Goal: Connect with others: Connect with other users

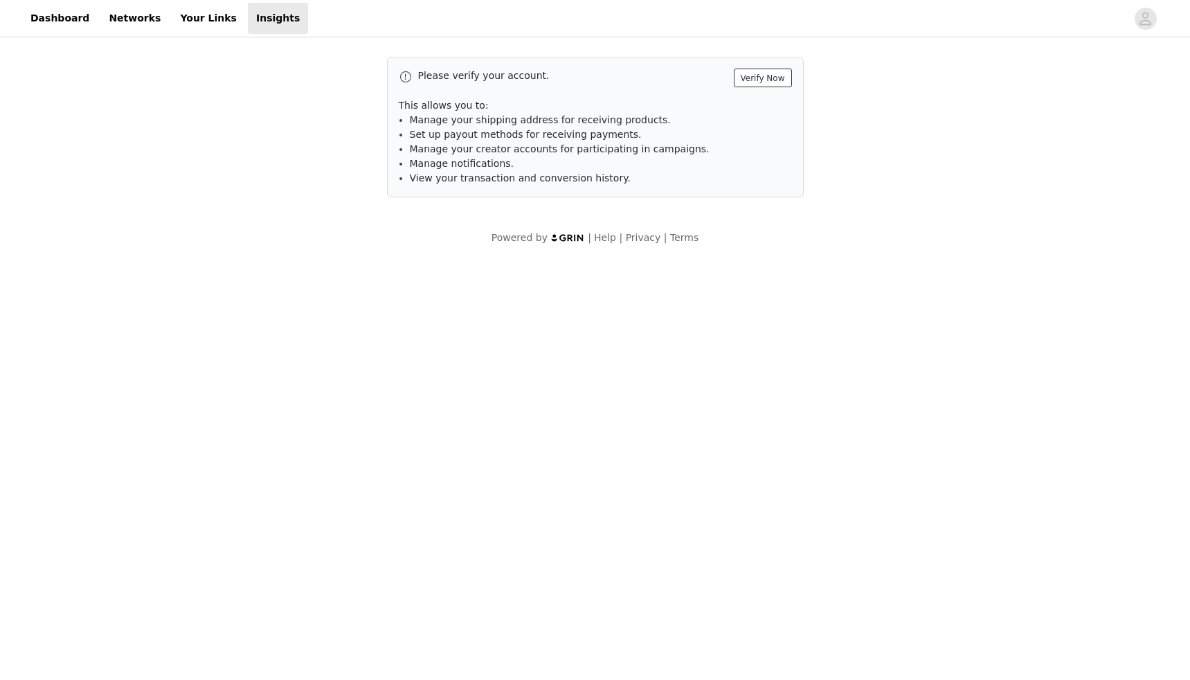
click at [772, 73] on button "Verify Now" at bounding box center [763, 78] width 58 height 19
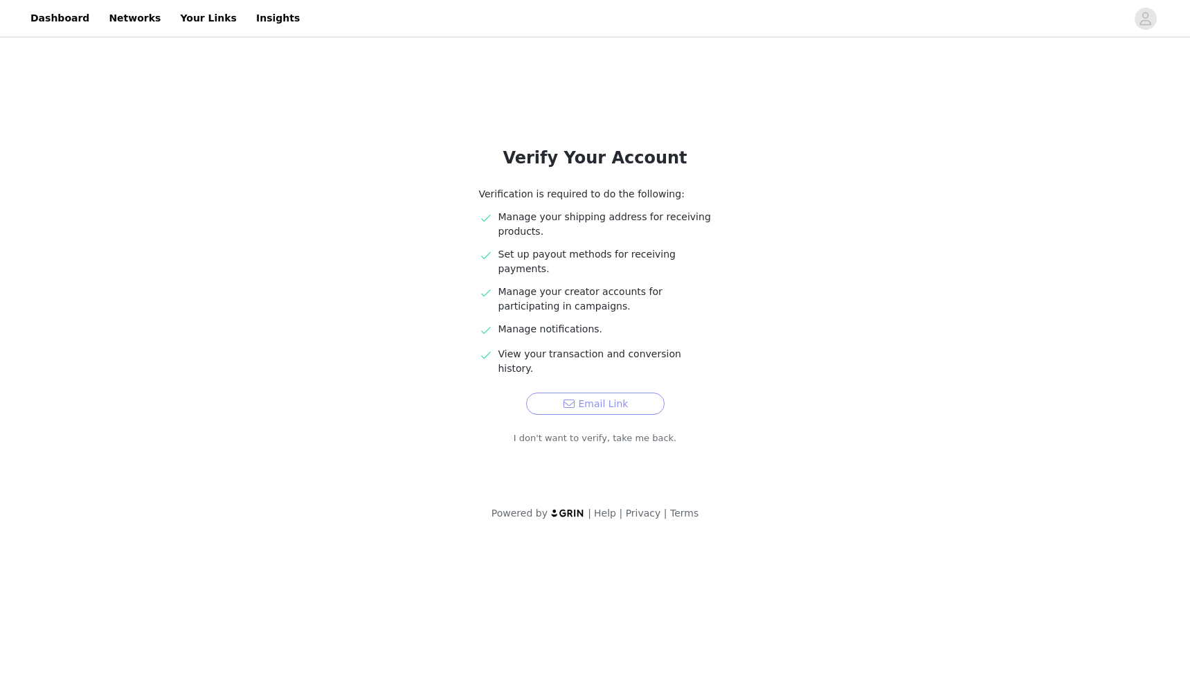
click at [601, 393] on button "Email Link" at bounding box center [595, 404] width 138 height 22
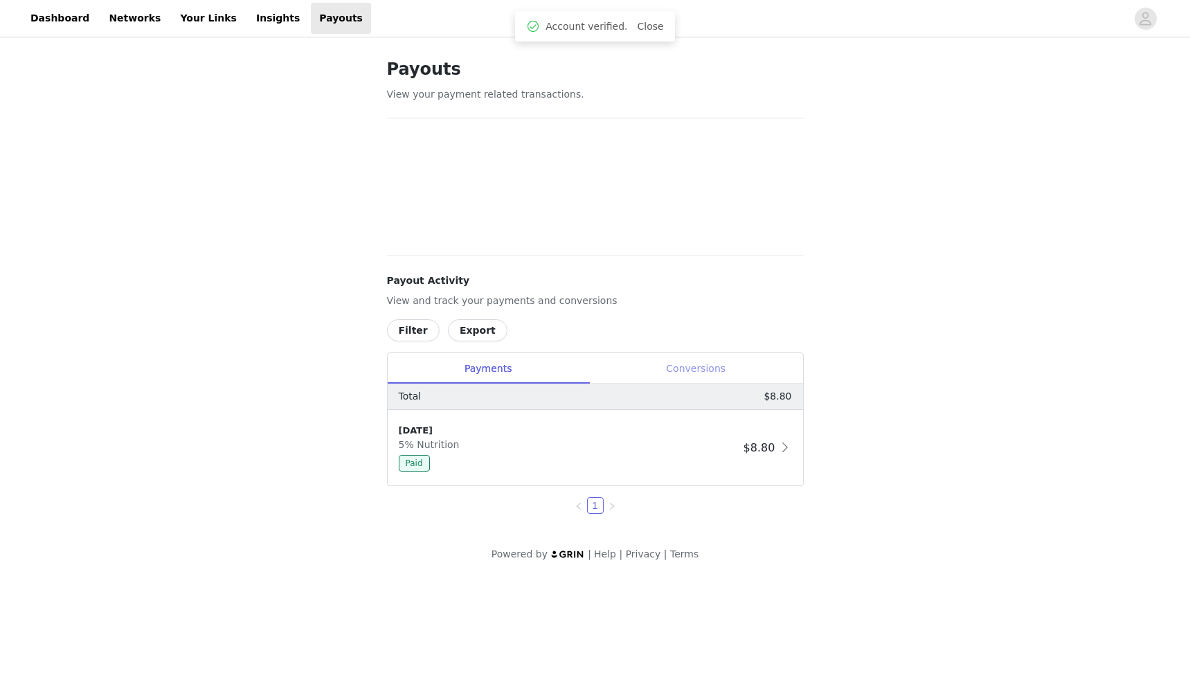
click at [680, 363] on div "Conversions" at bounding box center [696, 368] width 214 height 31
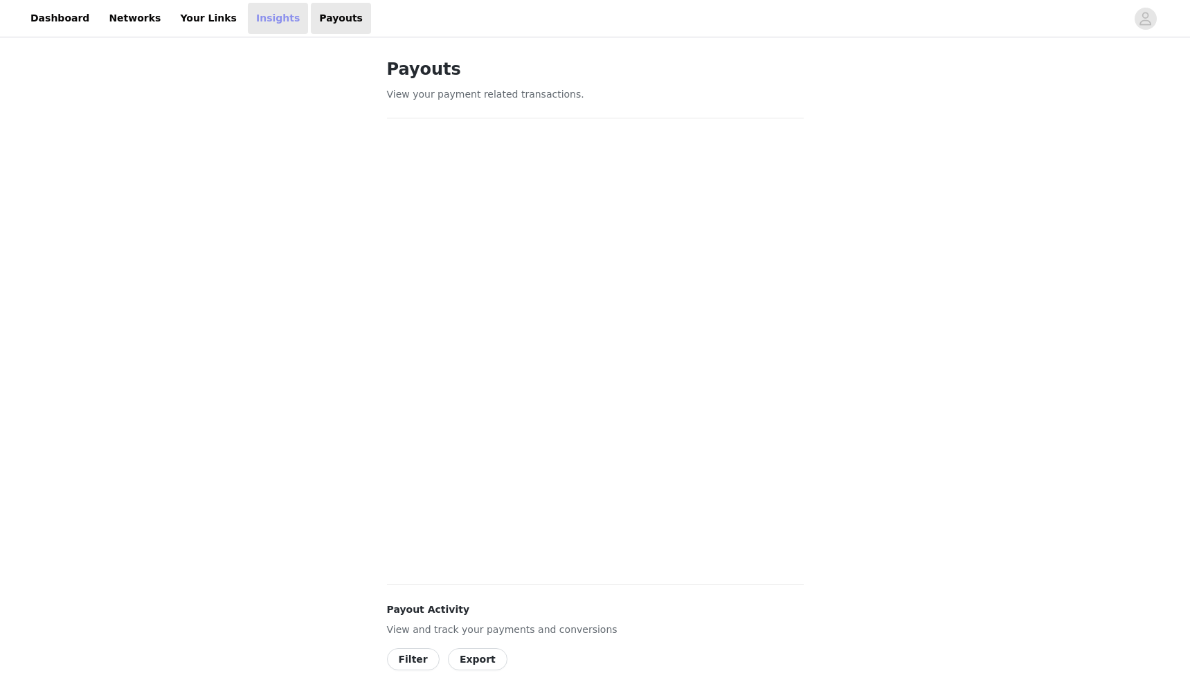
click at [264, 26] on link "Insights" at bounding box center [278, 18] width 60 height 31
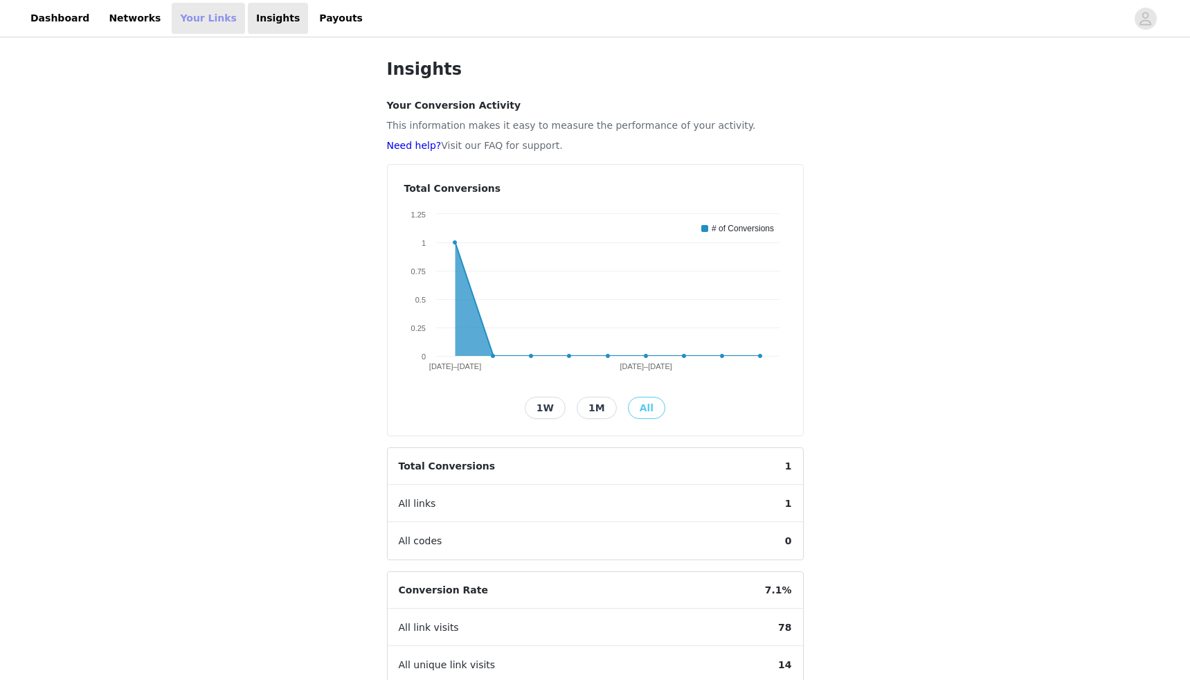
click at [195, 24] on link "Your Links" at bounding box center [208, 18] width 73 height 31
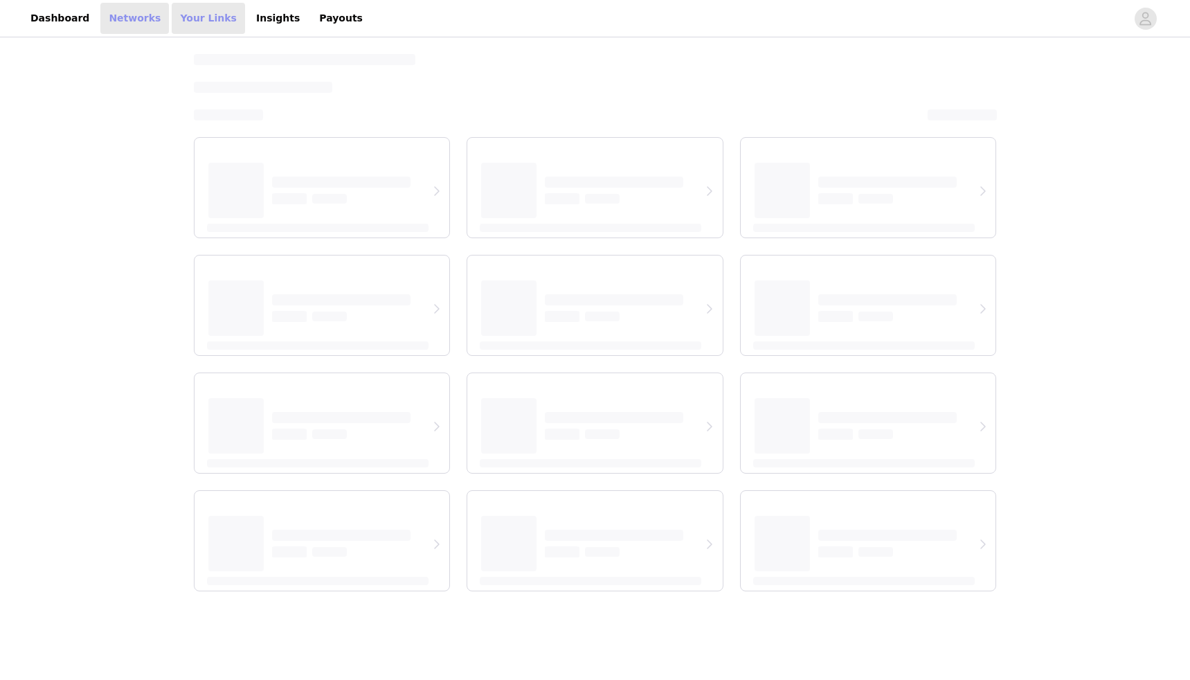
select select "12"
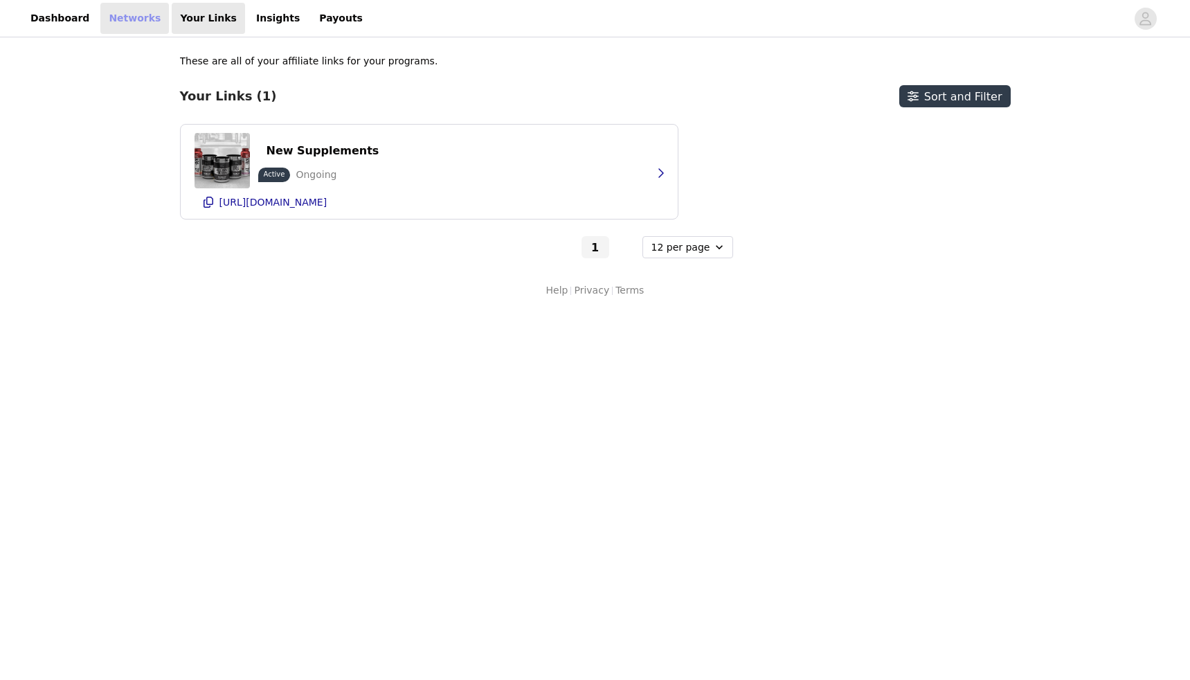
click at [134, 17] on link "Networks" at bounding box center [134, 18] width 69 height 31
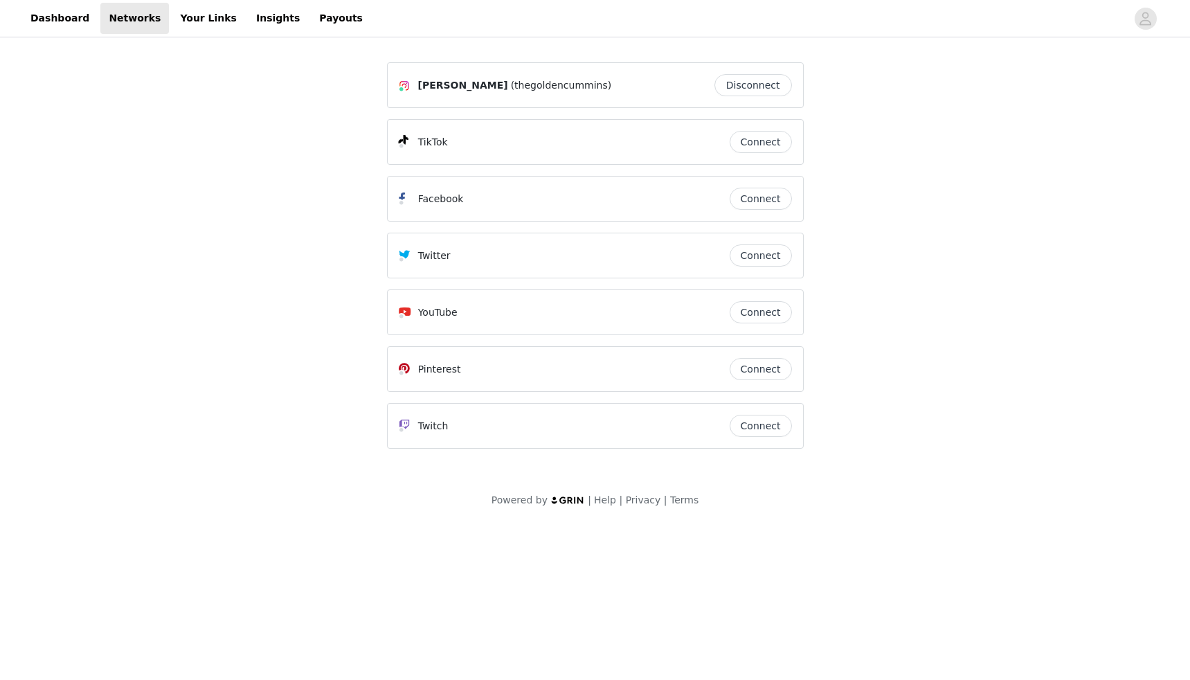
click at [764, 87] on button "Disconnect" at bounding box center [753, 85] width 78 height 22
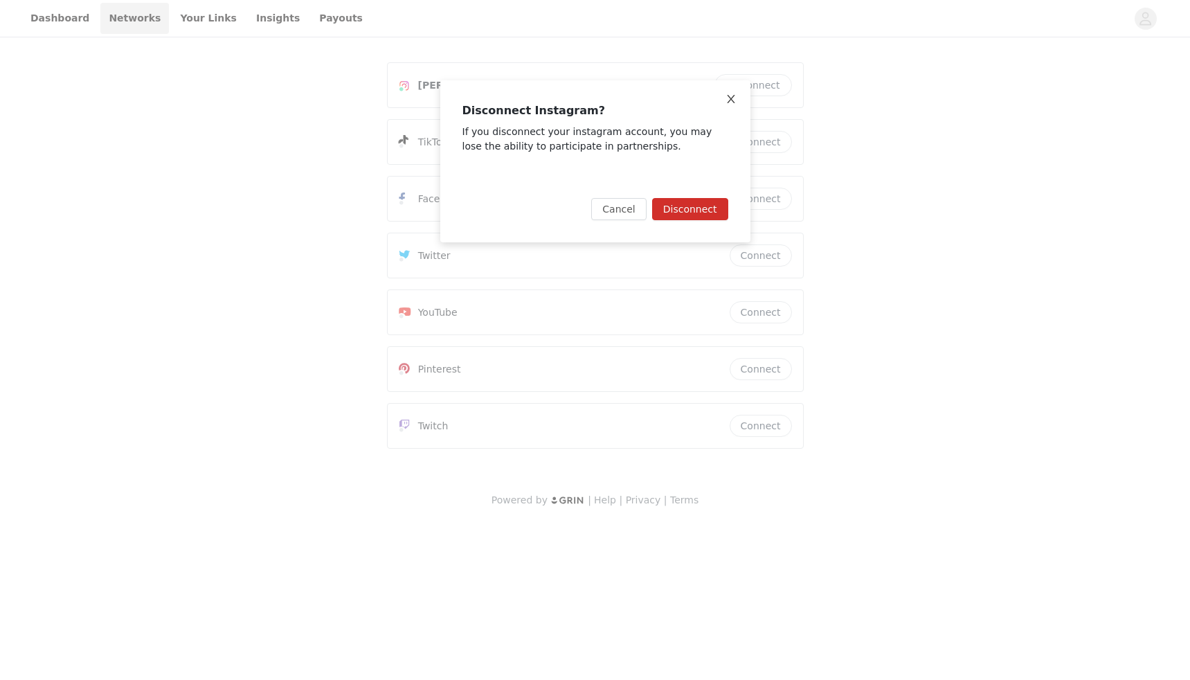
click at [730, 99] on icon "icon: close" at bounding box center [731, 99] width 8 height 8
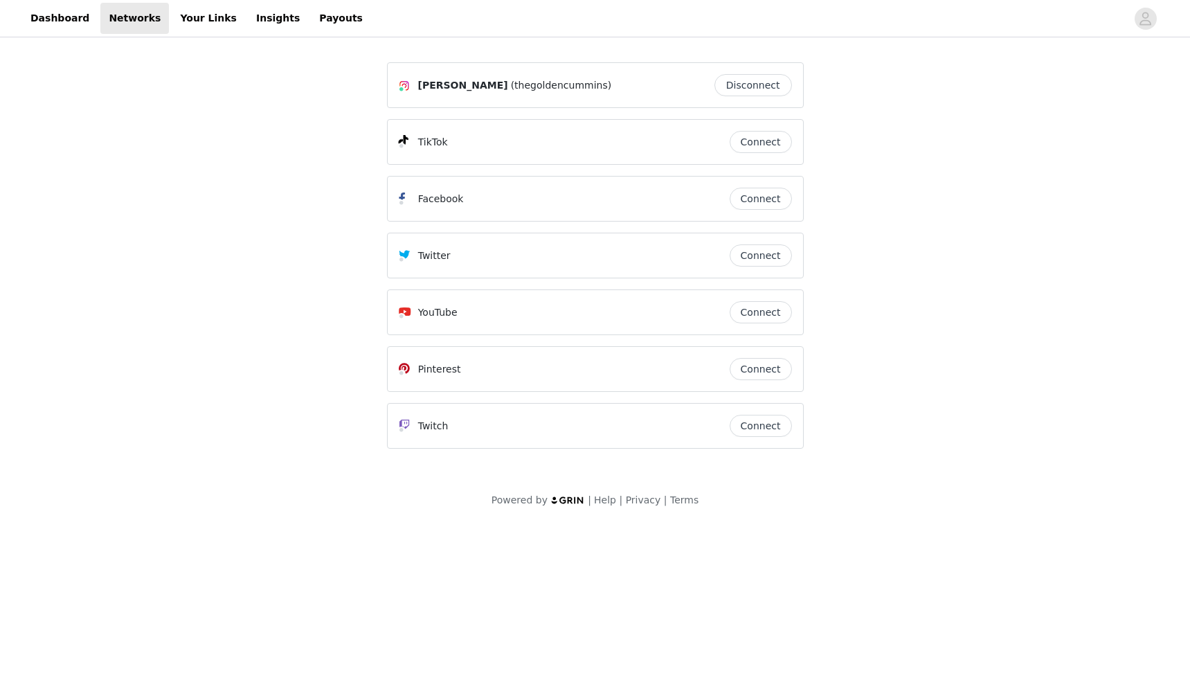
click at [756, 80] on button "Disconnect" at bounding box center [753, 85] width 78 height 22
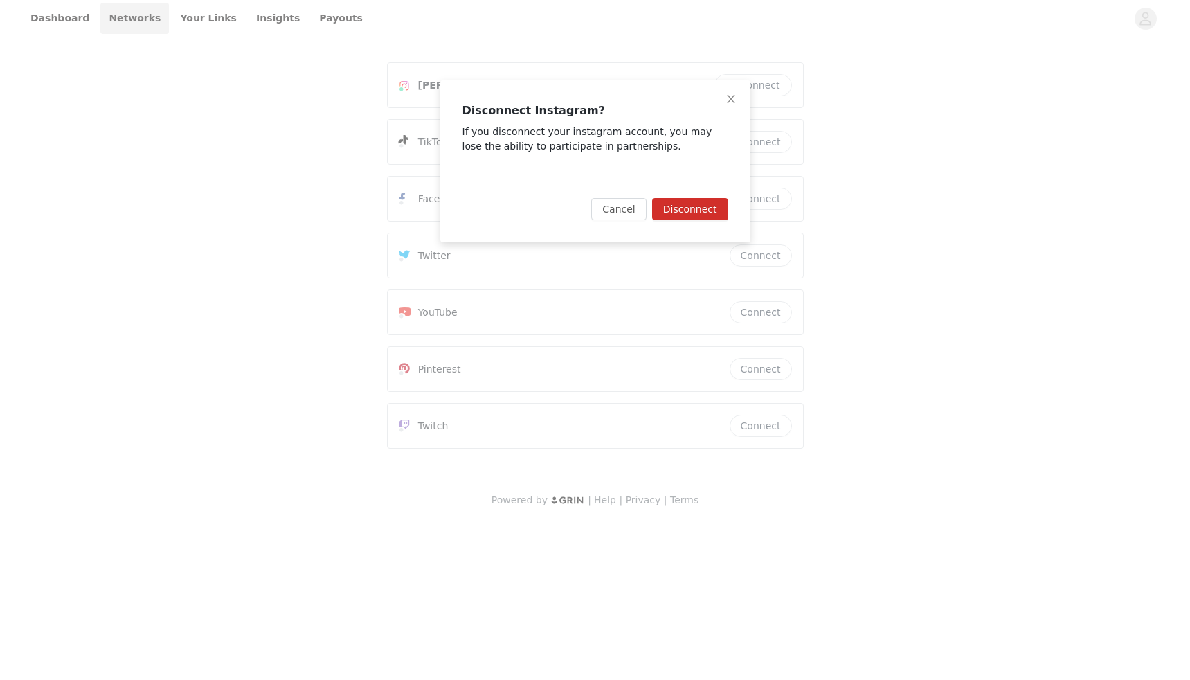
click at [700, 199] on button "Disconnect" at bounding box center [690, 209] width 76 height 22
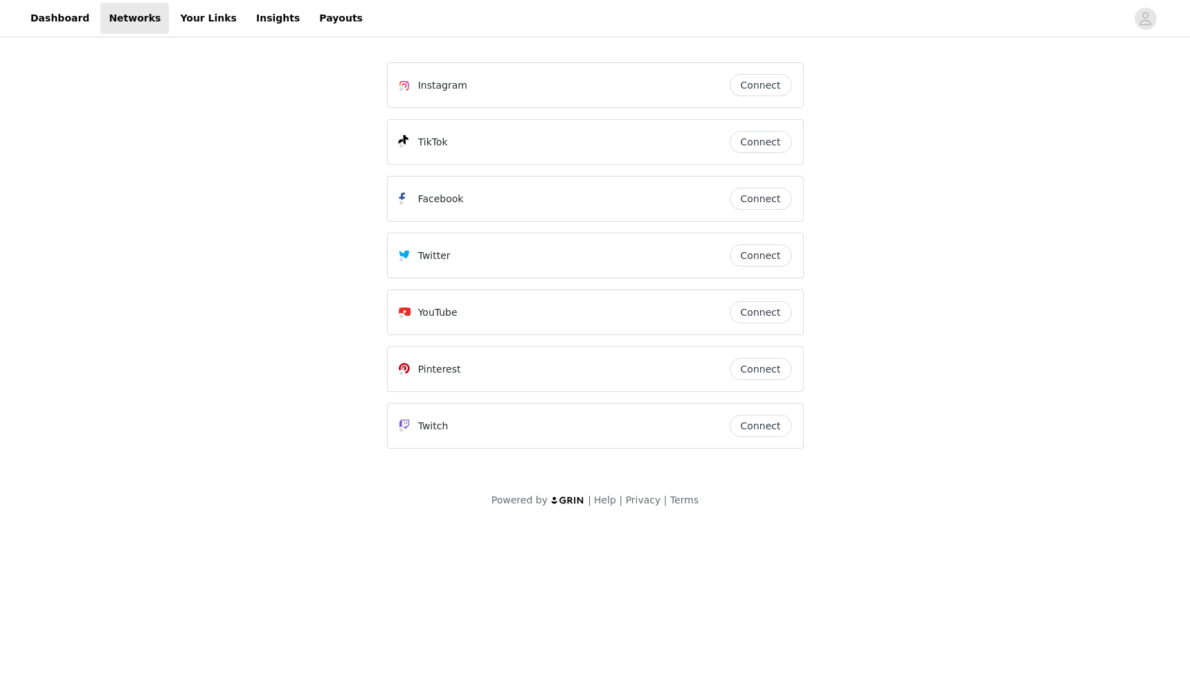
click at [758, 88] on button "Connect" at bounding box center [761, 85] width 62 height 22
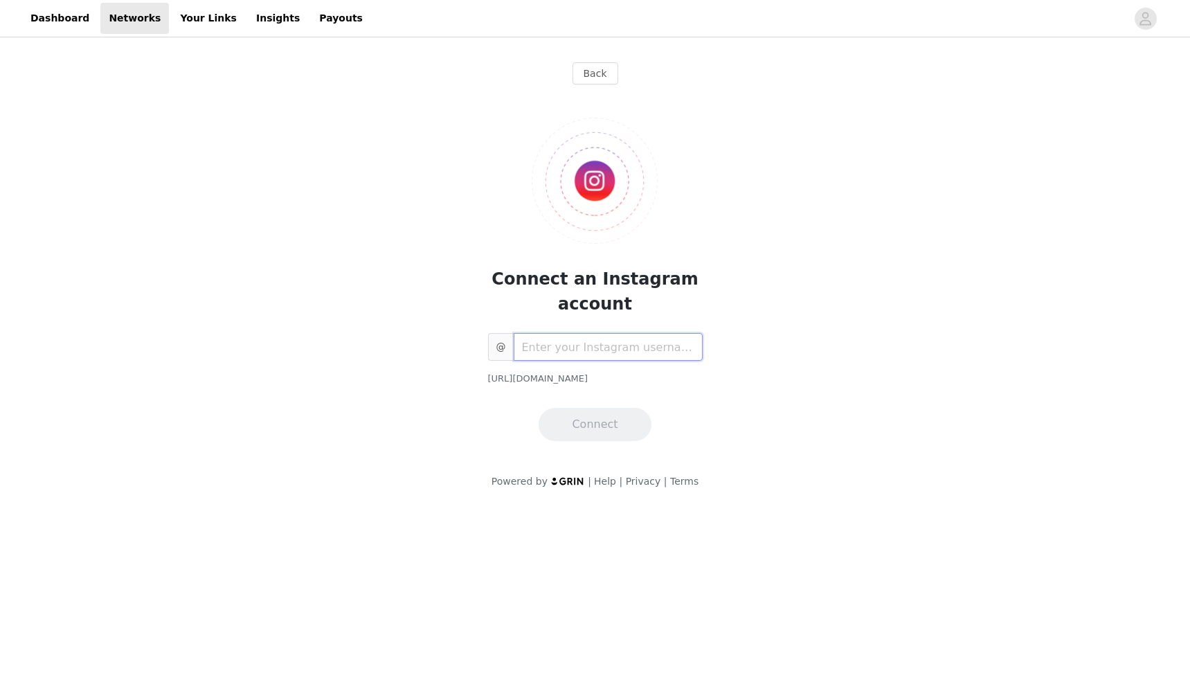
click at [620, 339] on input "text" at bounding box center [608, 347] width 189 height 28
type input "24kmitch_"
click at [620, 425] on button "Connect" at bounding box center [595, 424] width 112 height 33
